Goal: Transaction & Acquisition: Purchase product/service

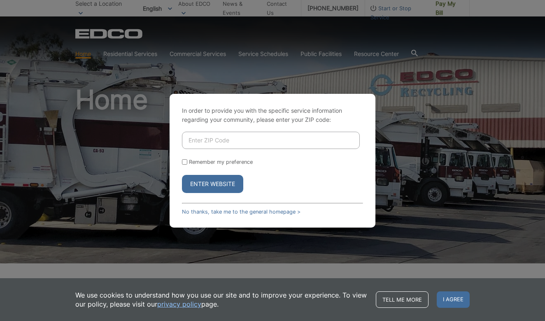
click at [217, 142] on input "Enter ZIP Code" at bounding box center [271, 140] width 178 height 17
type input "92116"
click at [212, 183] on button "Enter Website" at bounding box center [212, 184] width 61 height 18
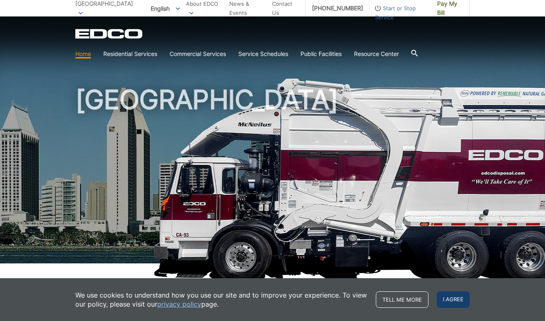
click at [445, 295] on span "I agree" at bounding box center [452, 299] width 33 height 16
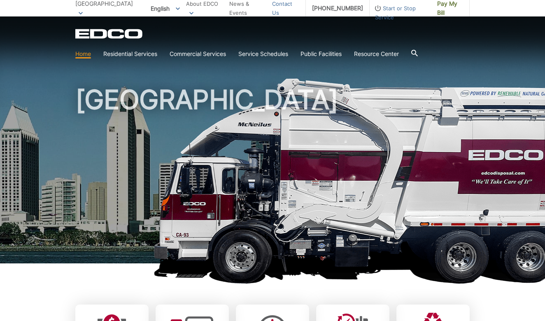
click at [282, 8] on link "Contact Us" at bounding box center [285, 8] width 27 height 18
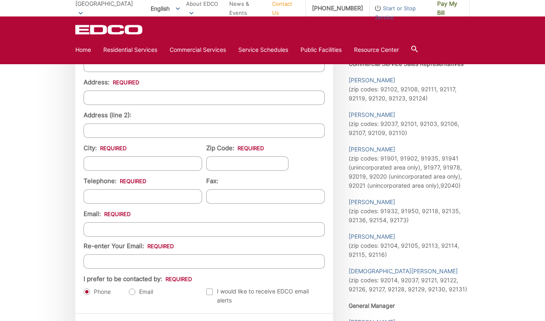
scroll to position [763, 0]
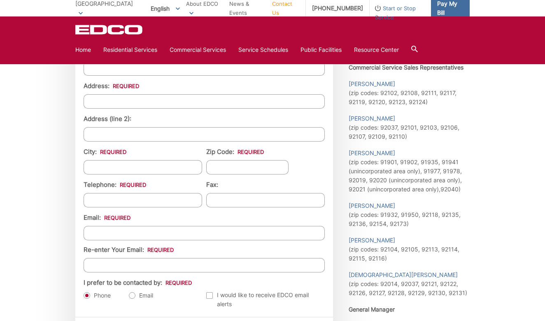
click at [454, 11] on span "Pay My Bill" at bounding box center [450, 8] width 26 height 18
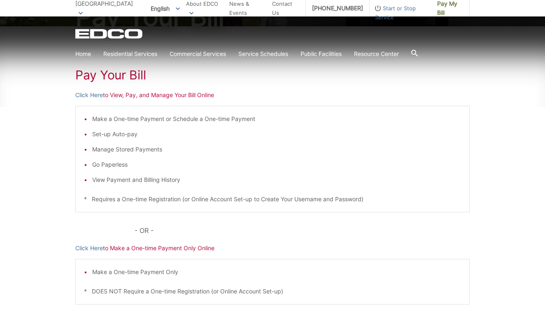
scroll to position [118, 0]
click at [89, 95] on link "Click Here" at bounding box center [89, 94] width 28 height 9
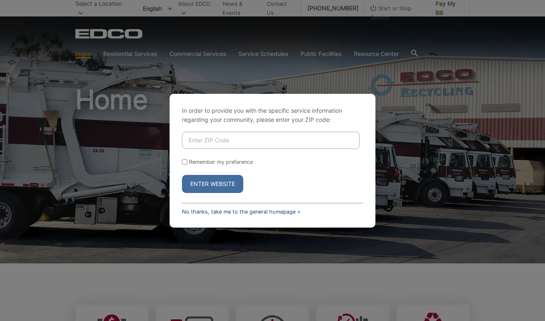
click at [271, 209] on link "No thanks, take me to the general homepage >" at bounding box center [241, 212] width 118 height 6
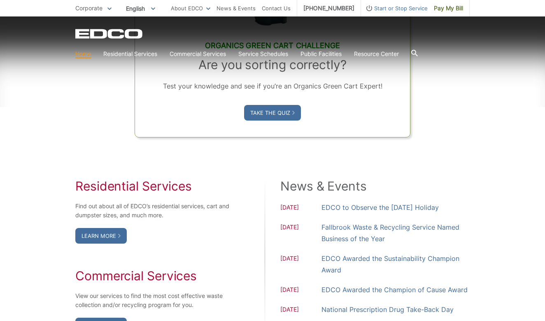
scroll to position [474, 0]
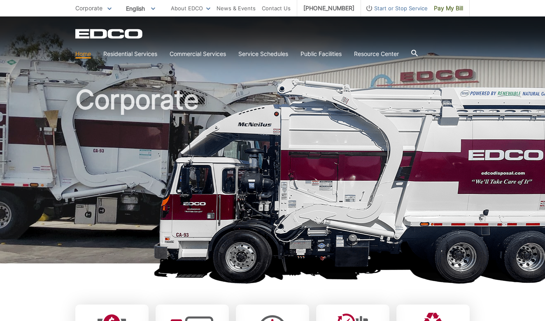
scroll to position [474, 0]
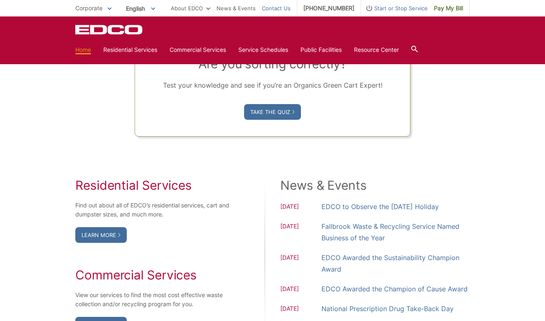
click at [283, 9] on link "Contact Us" at bounding box center [276, 8] width 29 height 9
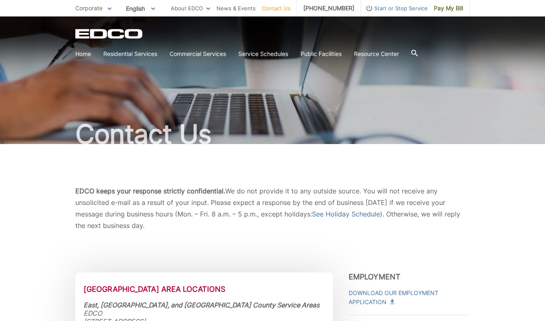
click at [81, 53] on link "Home" at bounding box center [83, 53] width 16 height 9
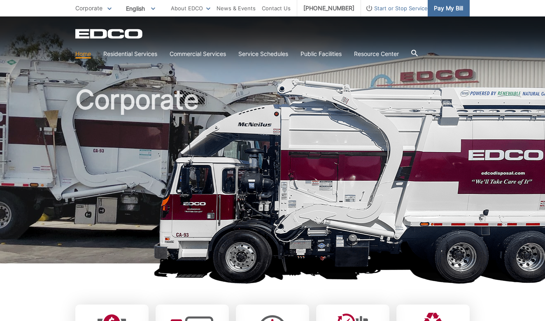
click at [448, 12] on span "Pay My Bill" at bounding box center [447, 8] width 29 height 9
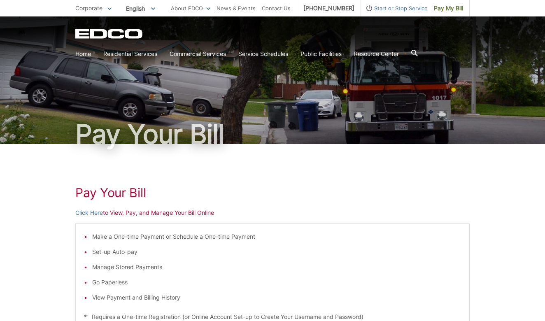
click at [389, 62] on section "Home Residential Services Curbside Pickup Trash Dumpster Service Temporary Dump…" at bounding box center [272, 54] width 394 height 16
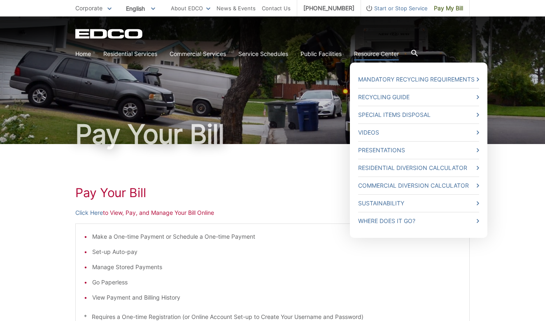
click at [385, 55] on link "Resource Center" at bounding box center [376, 53] width 45 height 9
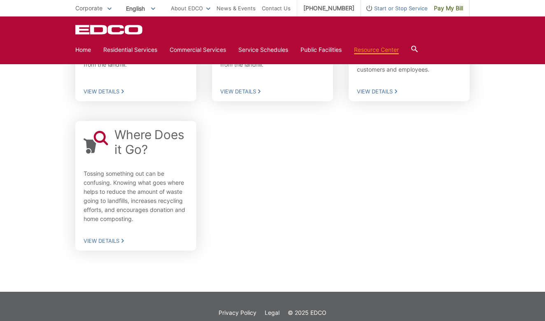
scroll to position [545, 0]
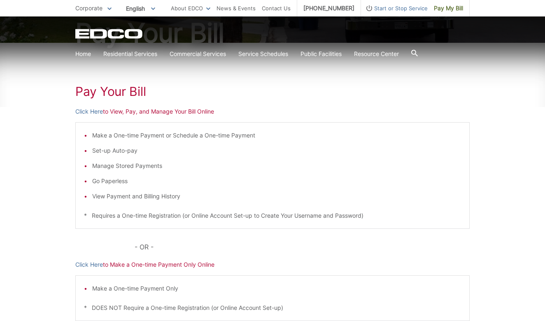
scroll to position [99, 0]
